Goal: Information Seeking & Learning: Find specific fact

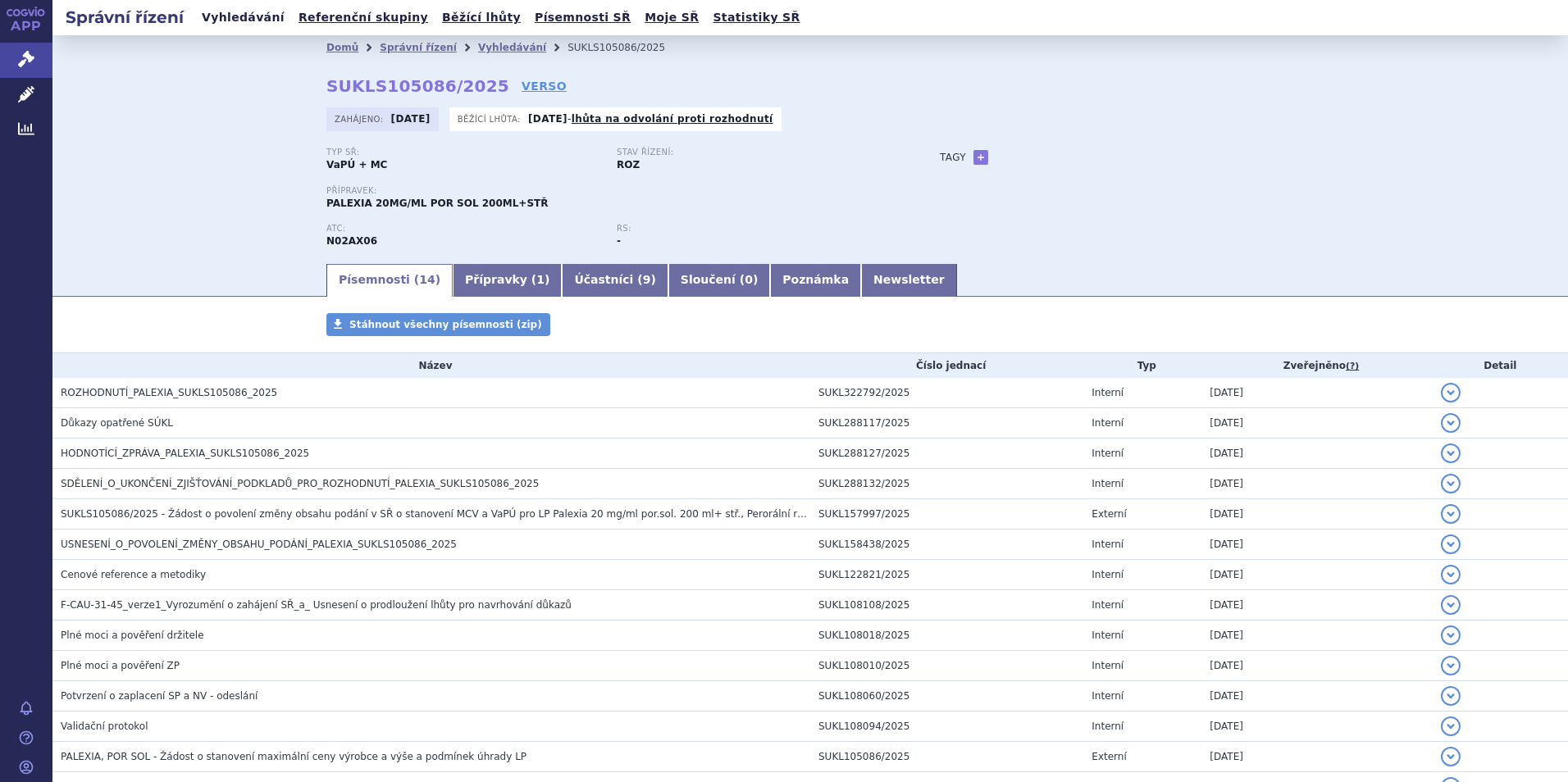
click at [228, 13] on link "Vyhledávání" at bounding box center [242, 18] width 93 height 22
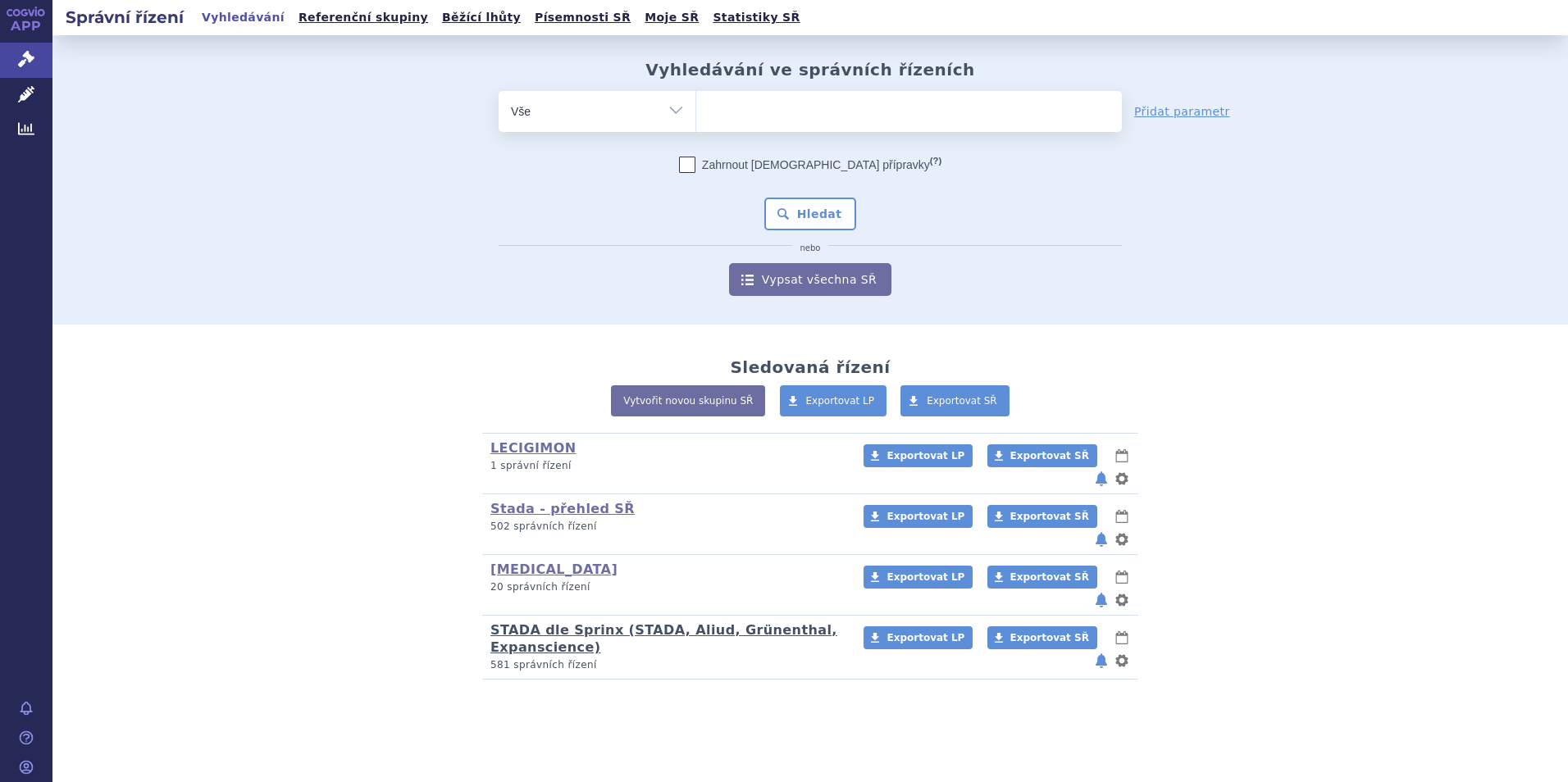
click at [533, 623] on link "STADA dle Sprinx (STADA, Aliud, Grünenthal, Expanscience)" at bounding box center [664, 639] width 347 height 33
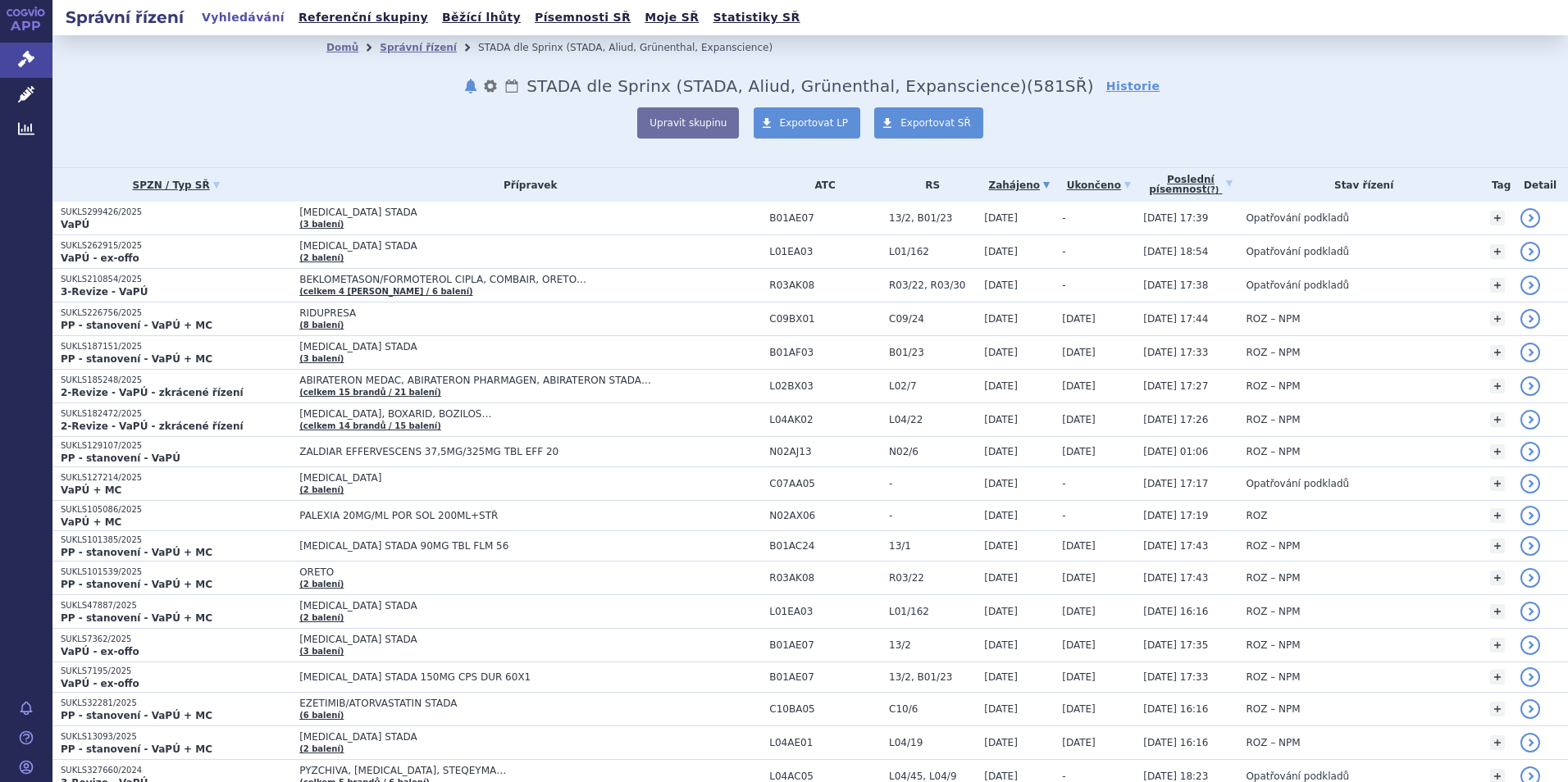
click at [237, 18] on link "Vyhledávání" at bounding box center [242, 18] width 93 height 22
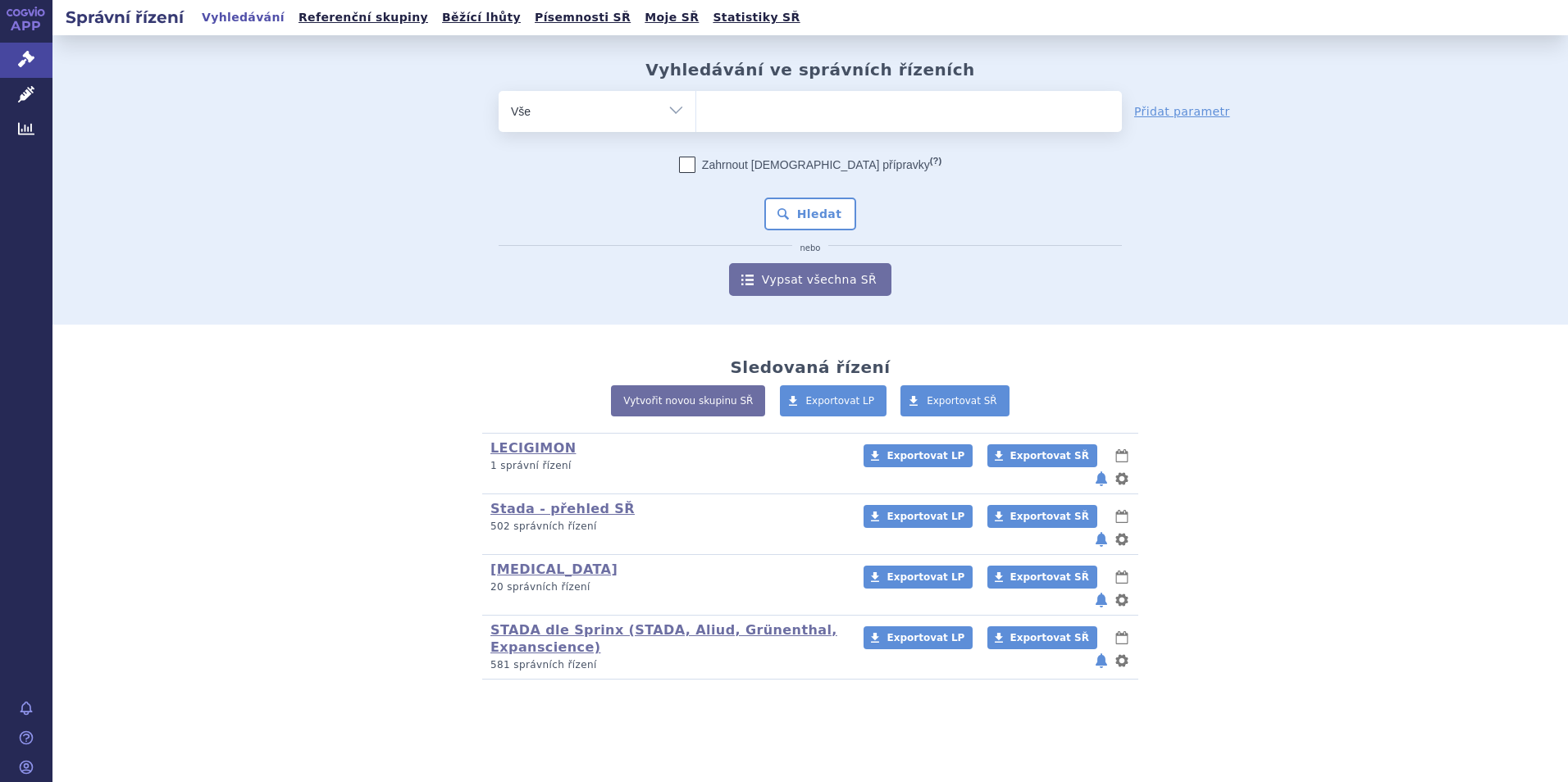
click at [707, 117] on ul at bounding box center [908, 108] width 425 height 34
click at [696, 117] on select at bounding box center [695, 110] width 1 height 41
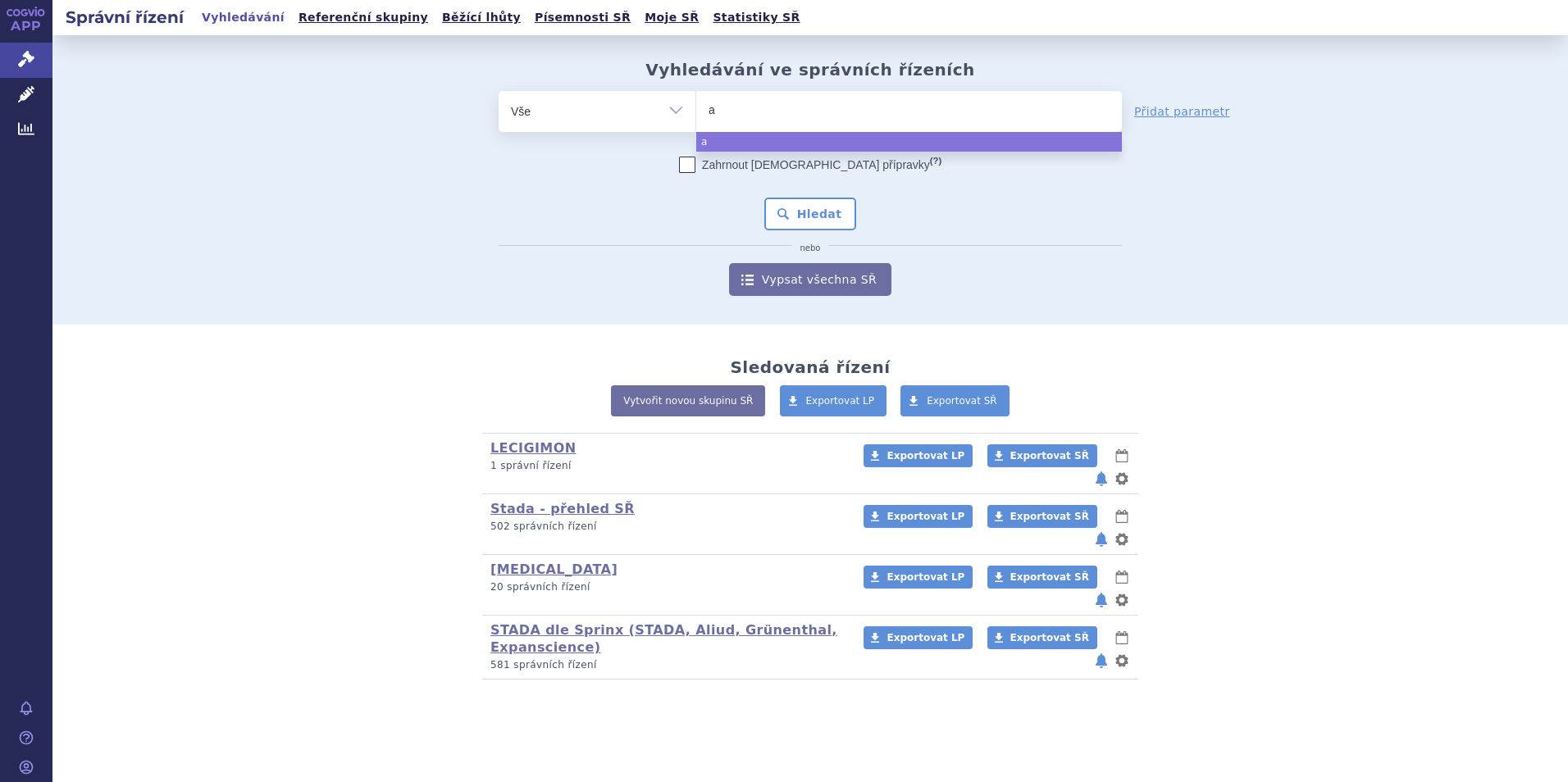
type input "ap"
type input "apix"
type input "apixa"
type input "apixaba"
type input "[MEDICAL_DATA]"
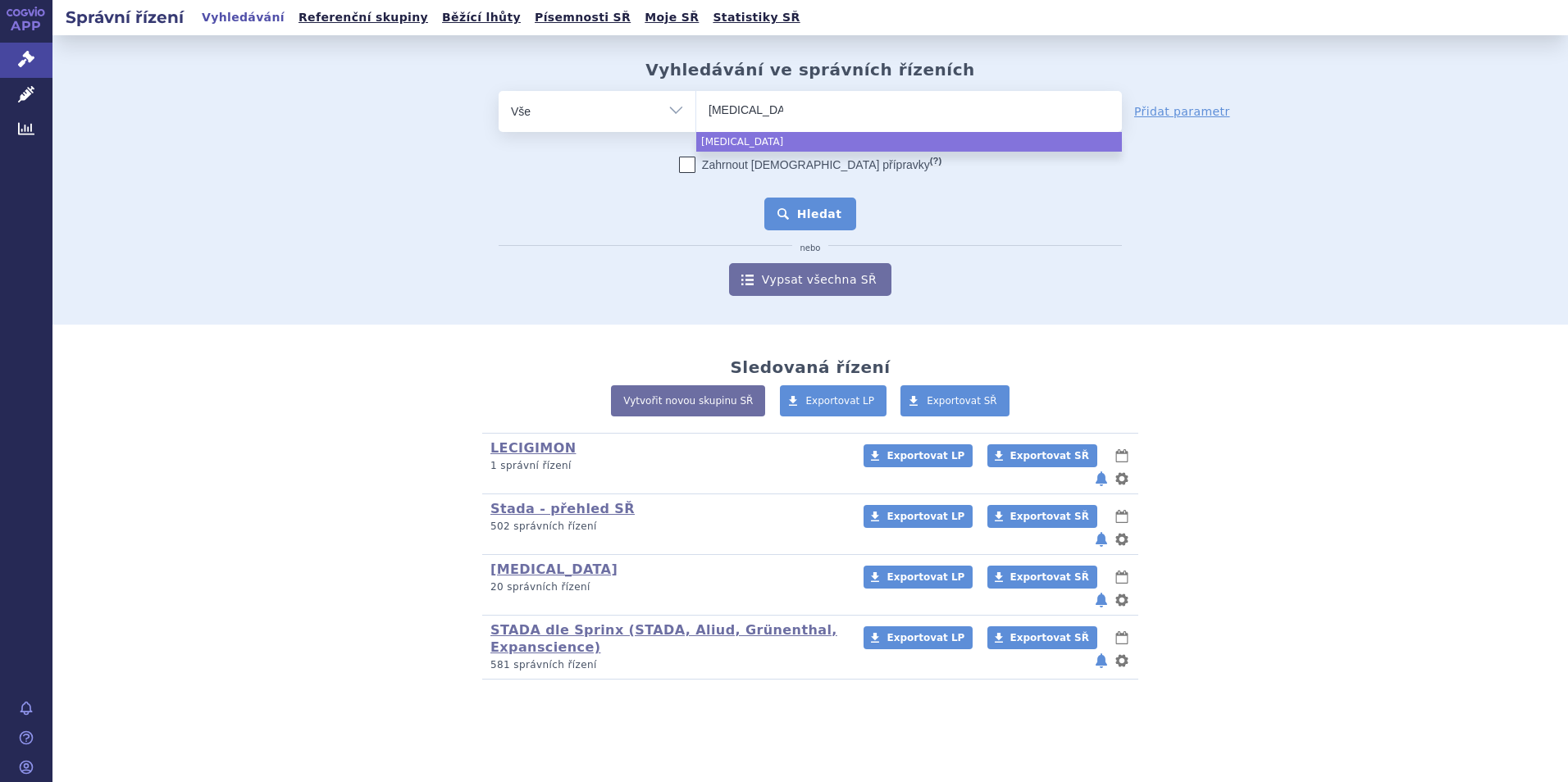
select select "[MEDICAL_DATA]"
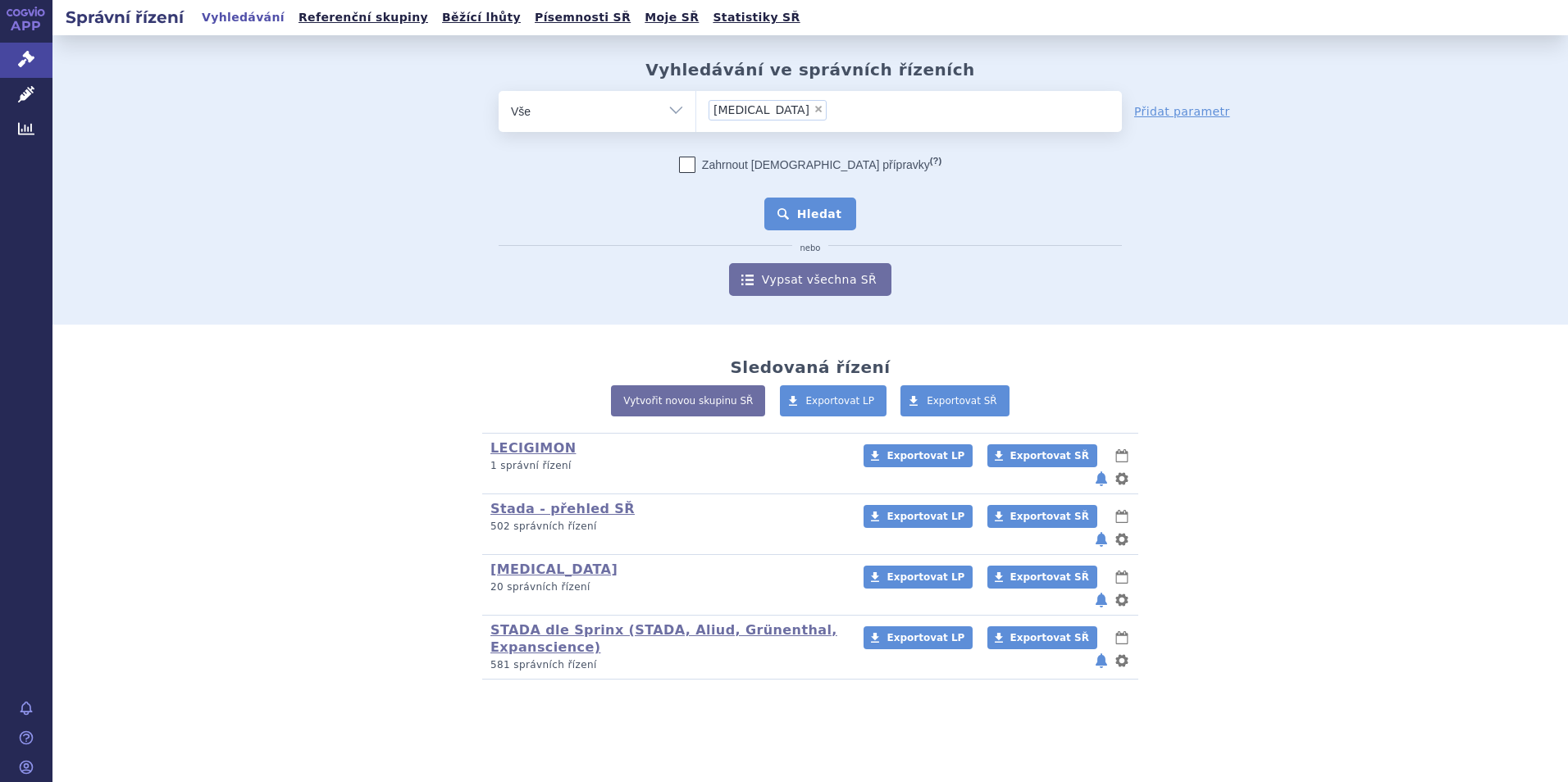
click at [834, 208] on button "Hledat" at bounding box center [810, 214] width 93 height 33
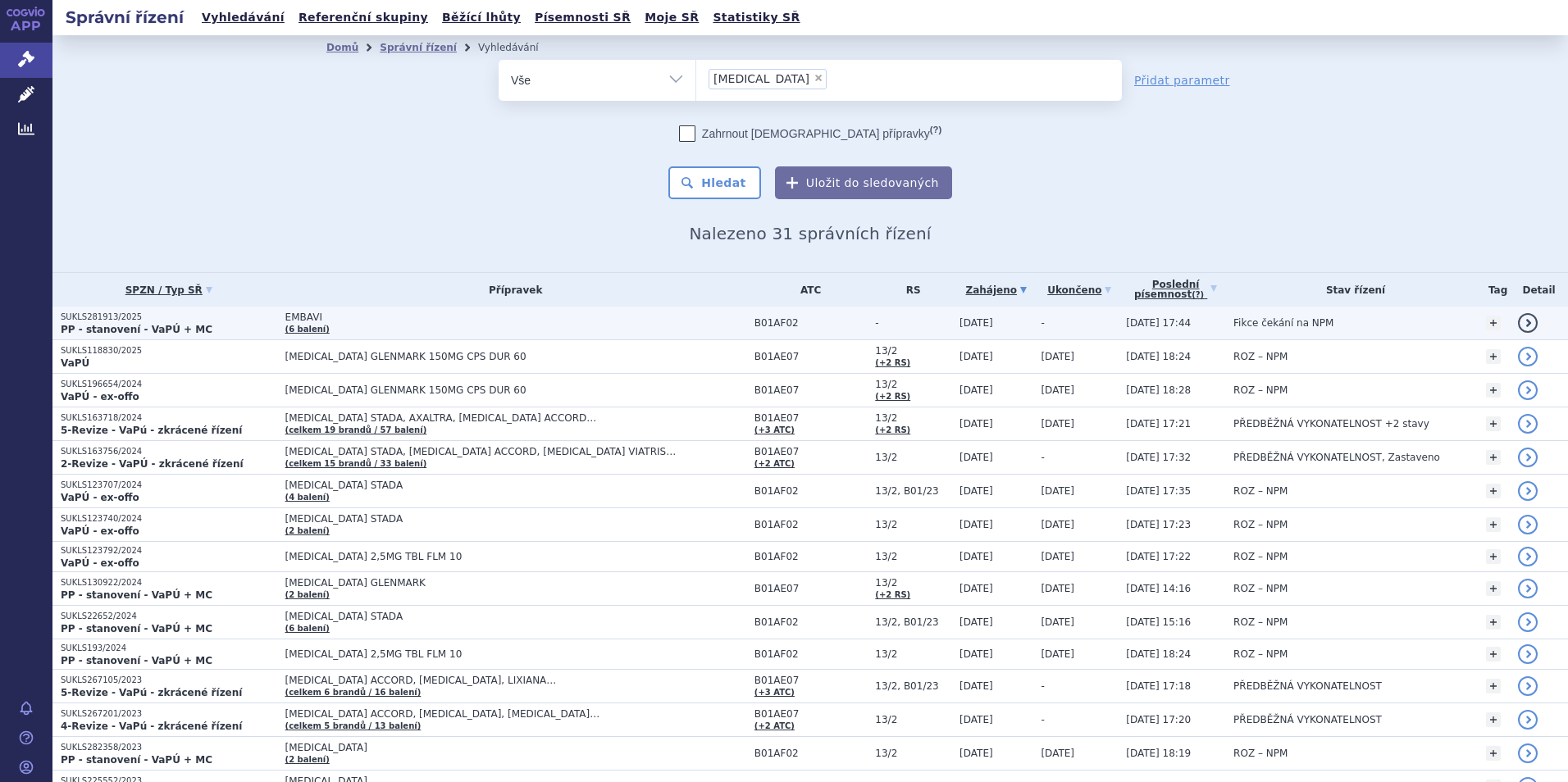
click at [130, 320] on p "SUKLS281913/2025" at bounding box center [168, 318] width 216 height 12
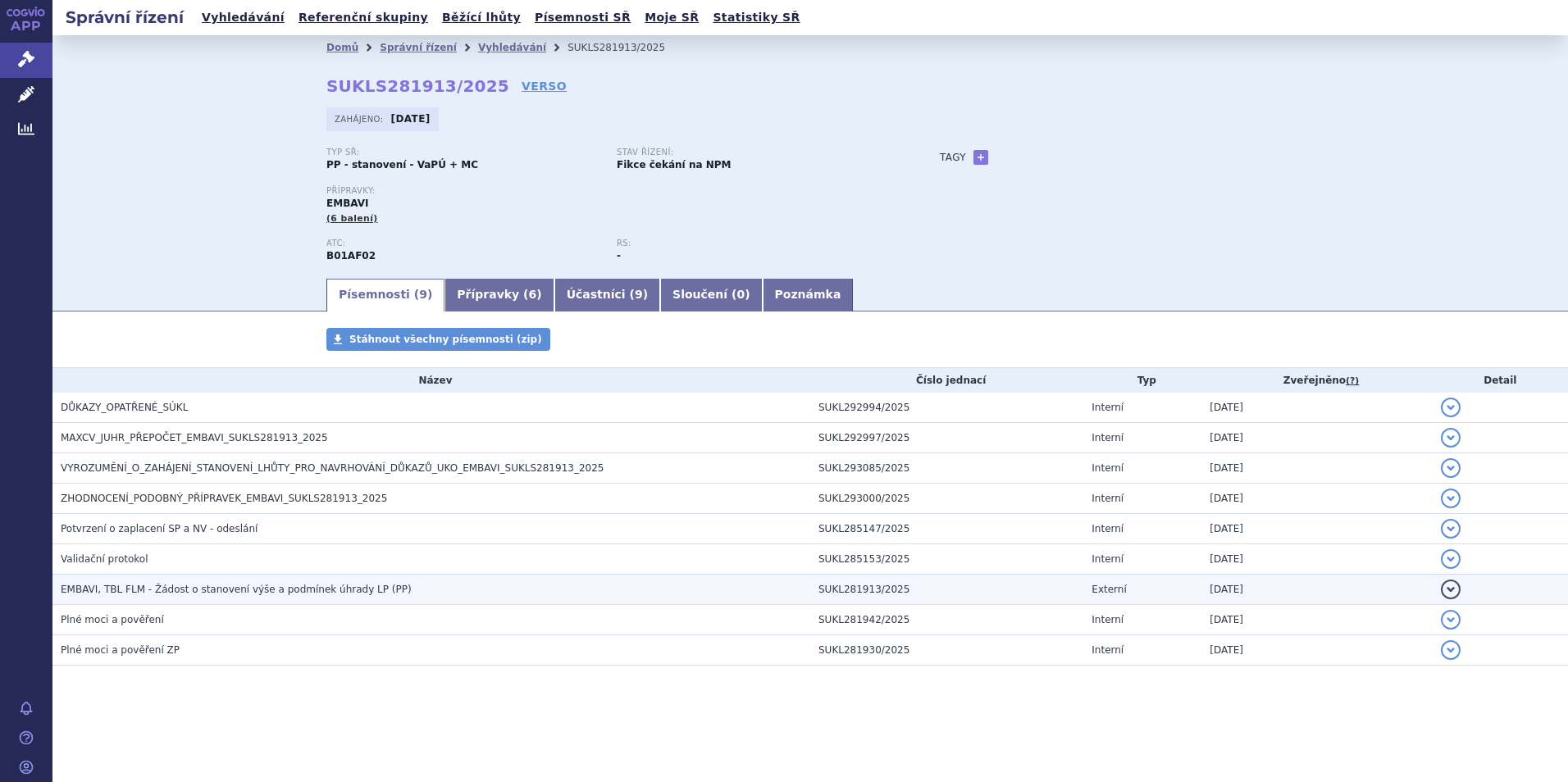
click at [183, 589] on span "EMBAVI, TBL FLM - Žádost o stanovení výše a podmínek úhrady LP (PP)" at bounding box center [236, 589] width 351 height 12
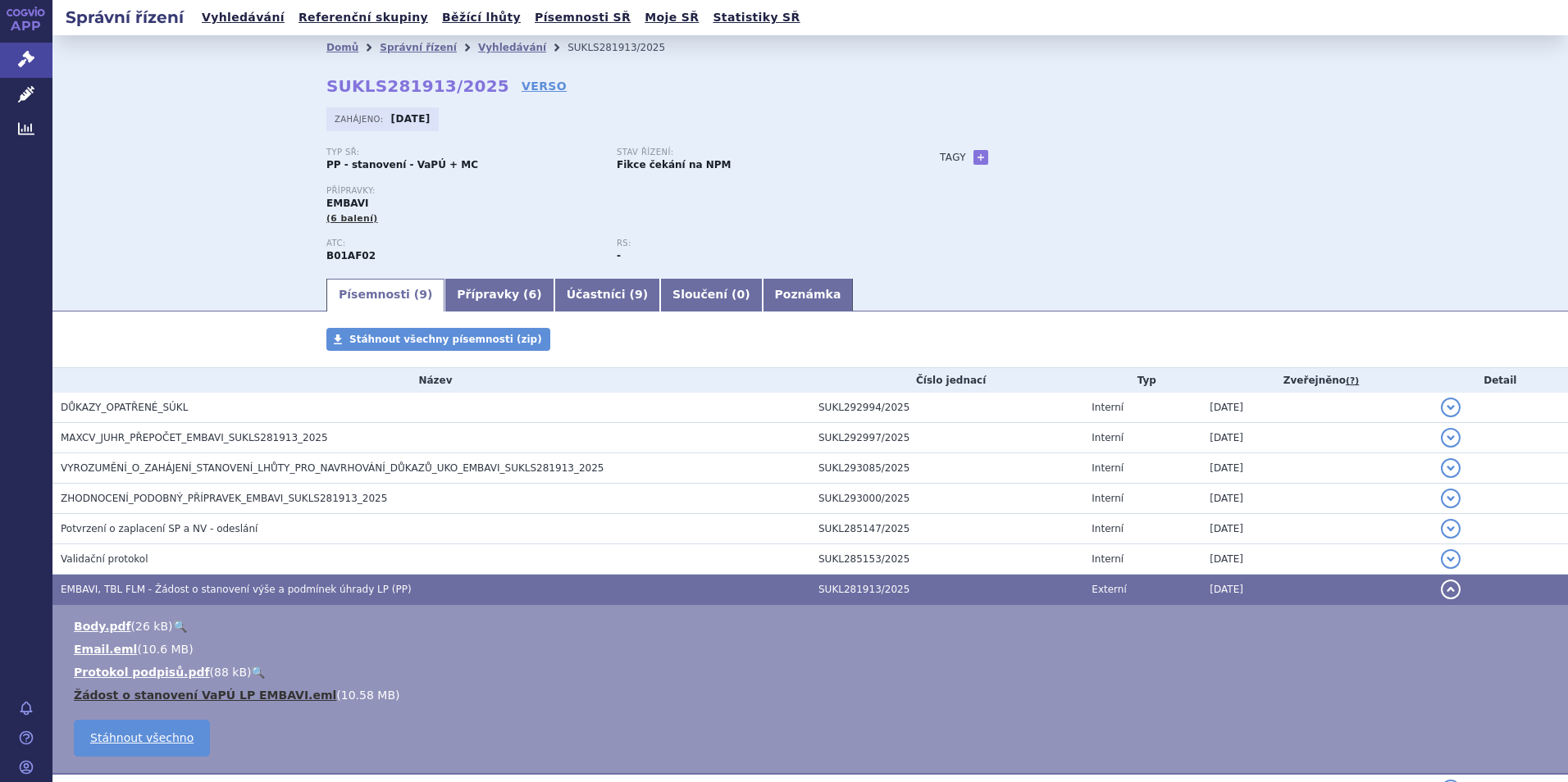
click at [260, 697] on link "Žádost o stanovení VaPÚ LP EMBAVI.eml" at bounding box center [204, 694] width 262 height 13
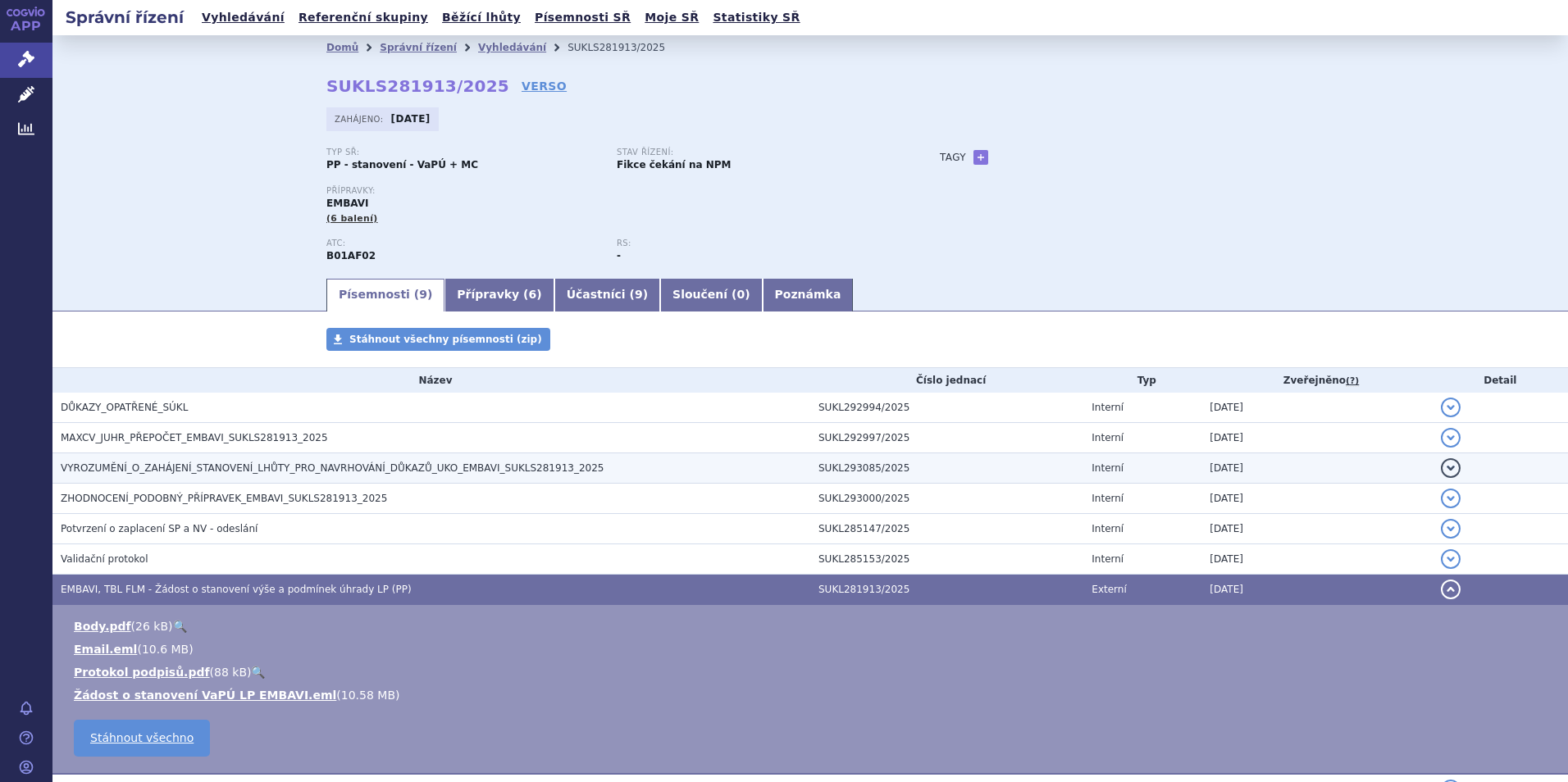
click at [207, 460] on h3 "VYROZUMĚNÍ_O_ZAHÁJENÍ_STANOVENÍ_LHŮTY_PRO_NAVRHOVÁNÍ_DŮKAZŮ_UKO_EMBAVI_SUKLS281…" at bounding box center [435, 467] width 750 height 17
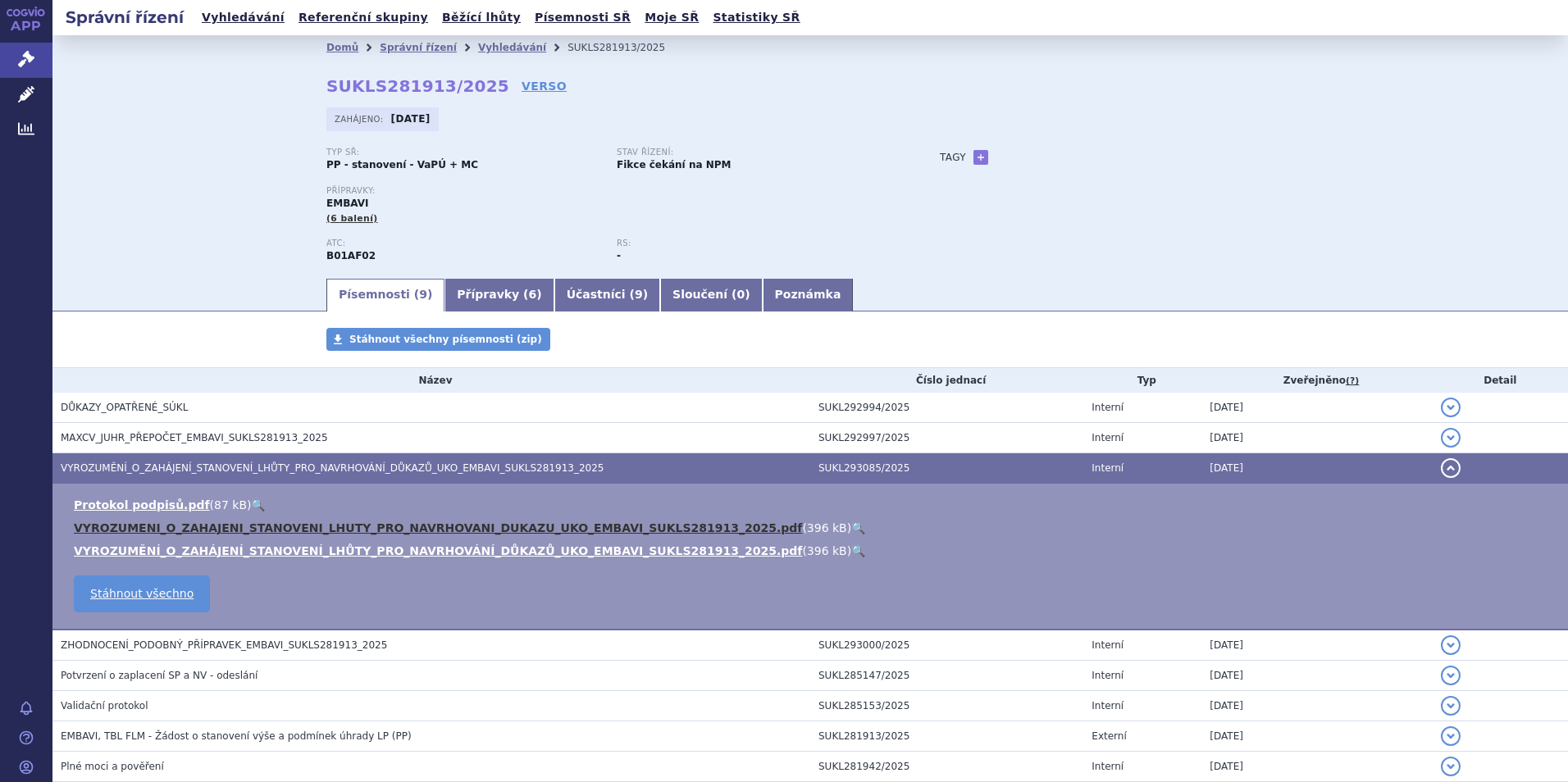
click at [379, 525] on link "VYROZUMENI_O_ZAHAJENI_STANOVENI_LHUTY_PRO_NAVRHOVANI_DUKAZU_UKO_EMBAVI_SUKLS281…" at bounding box center [437, 527] width 728 height 13
